Goal: Communication & Community: Answer question/provide support

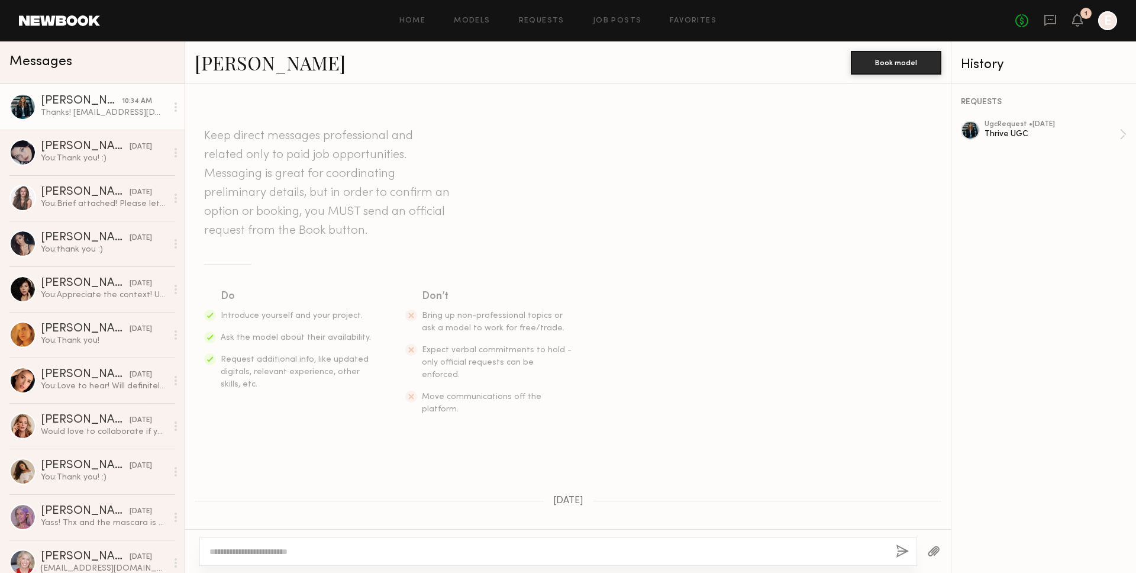
scroll to position [832, 0]
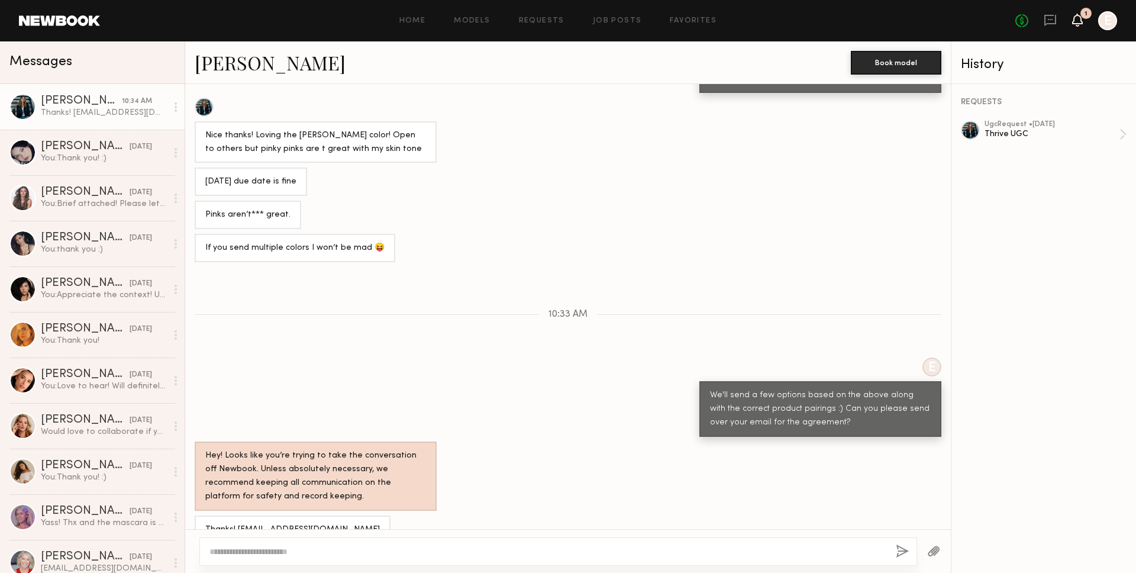
click at [1081, 19] on icon at bounding box center [1077, 19] width 9 height 8
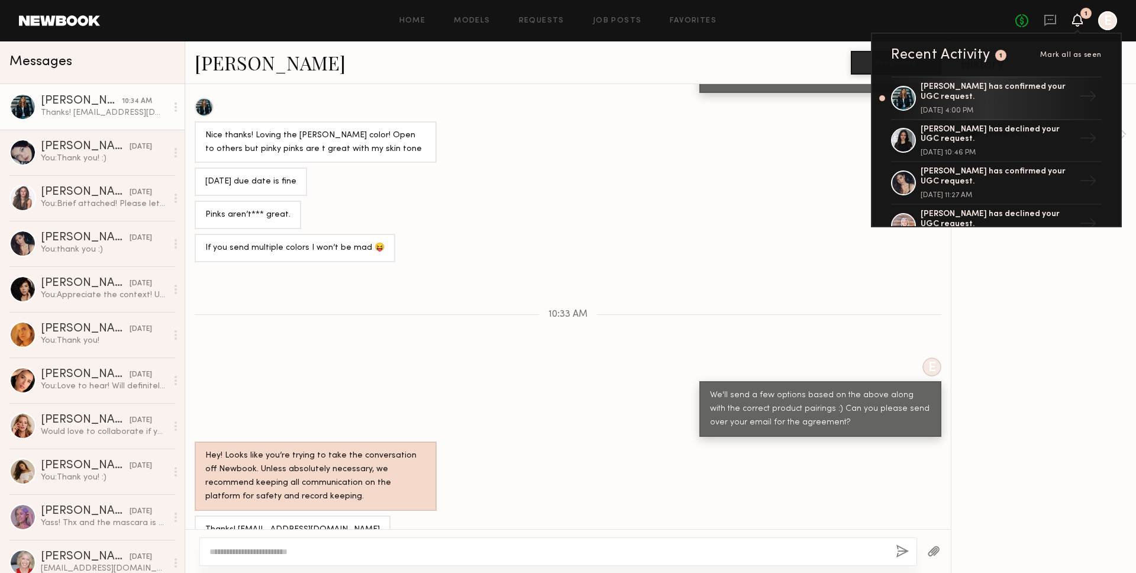
click at [1084, 59] on div "Recent Activity 1 Mark all as seen" at bounding box center [996, 55] width 211 height 14
click at [1084, 57] on span "Mark all as seen" at bounding box center [1071, 54] width 62 height 7
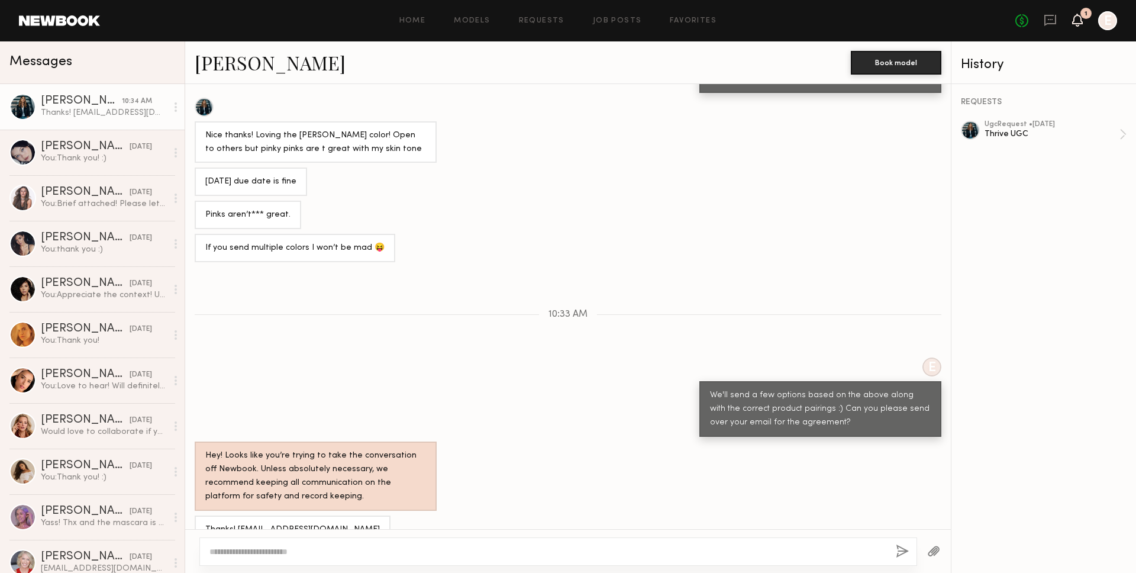
click at [1080, 25] on icon at bounding box center [1078, 26] width 4 height 2
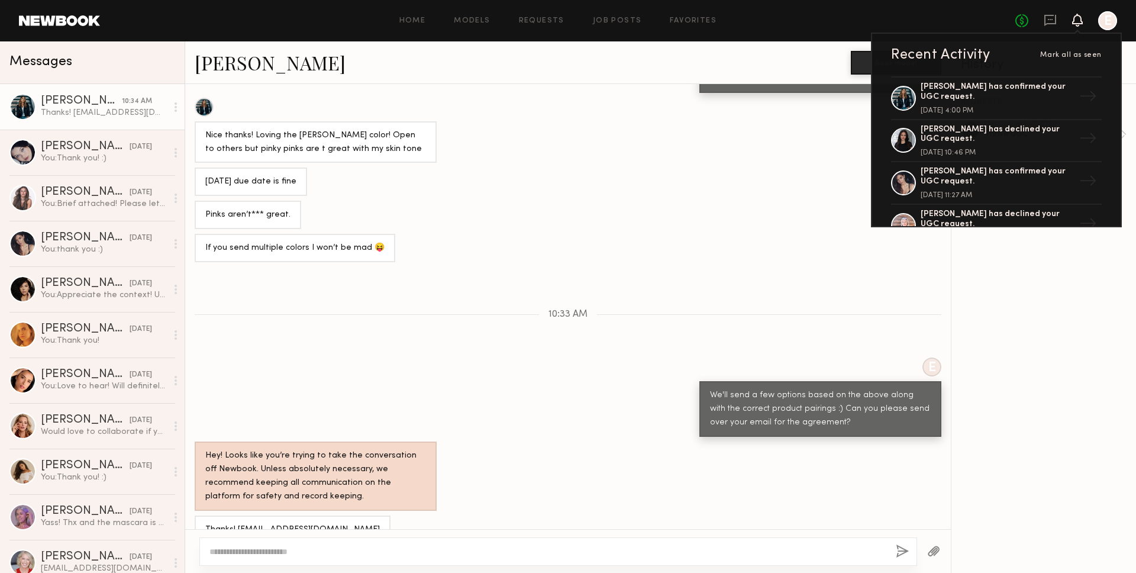
click at [565, 234] on div "If you send multiple colors I won’t be mad 😝" at bounding box center [568, 248] width 766 height 28
